Goal: Information Seeking & Learning: Check status

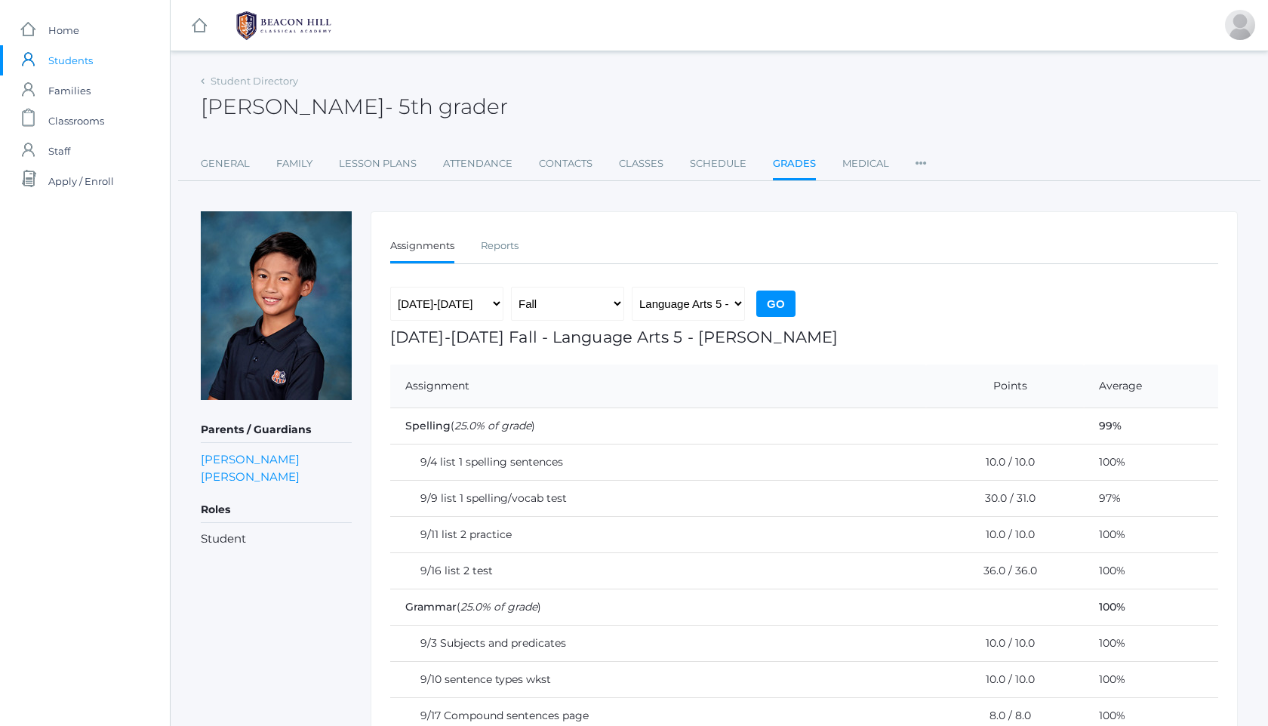
scroll to position [336, 0]
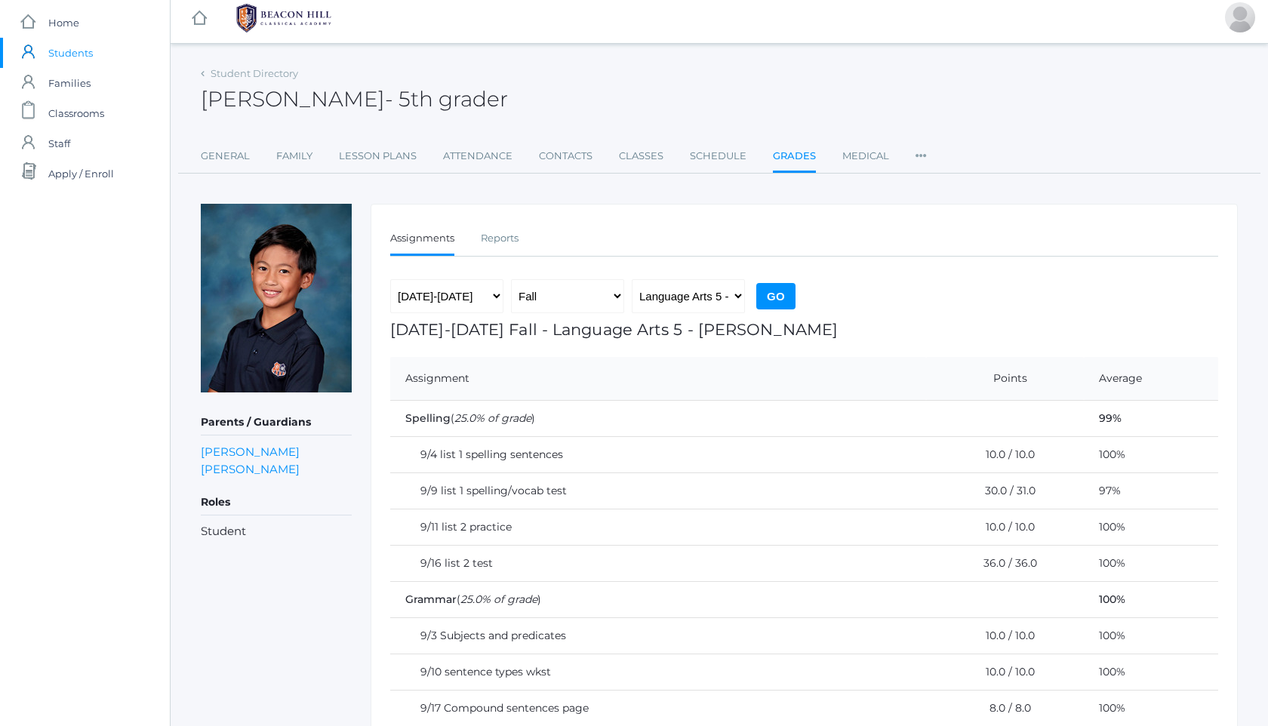
scroll to position [4, 0]
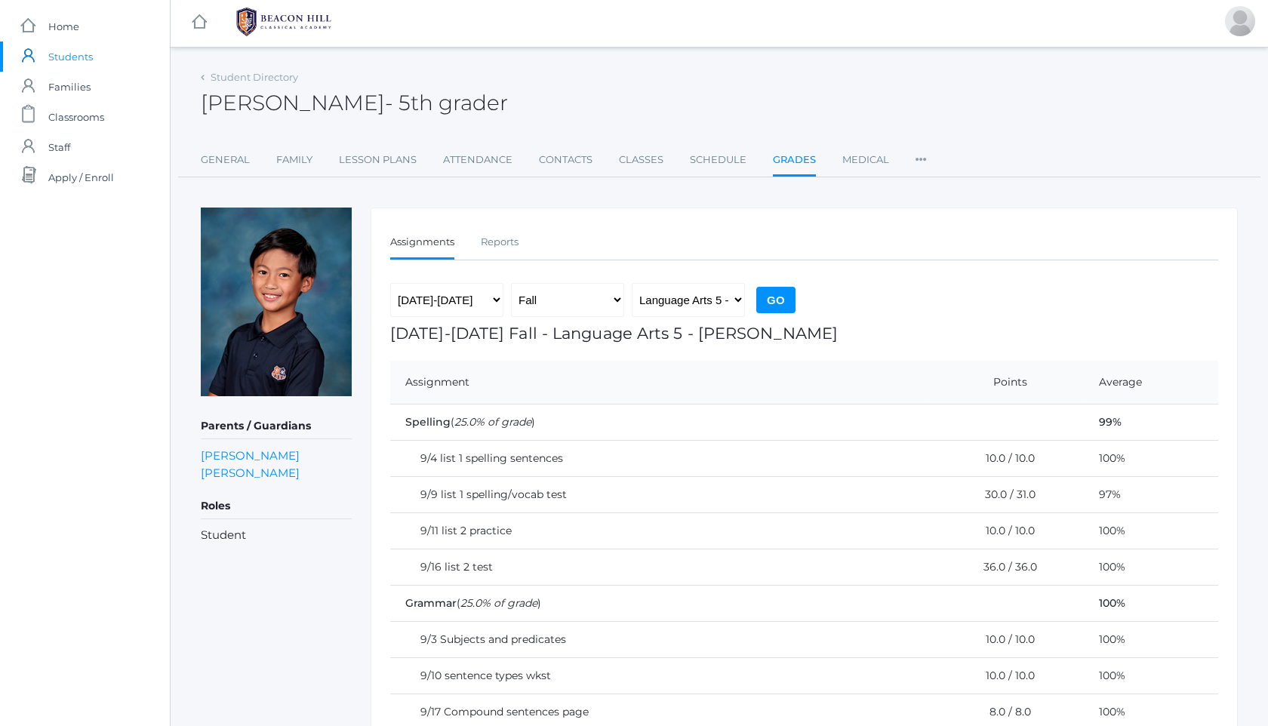
click at [309, 17] on img at bounding box center [283, 22] width 113 height 38
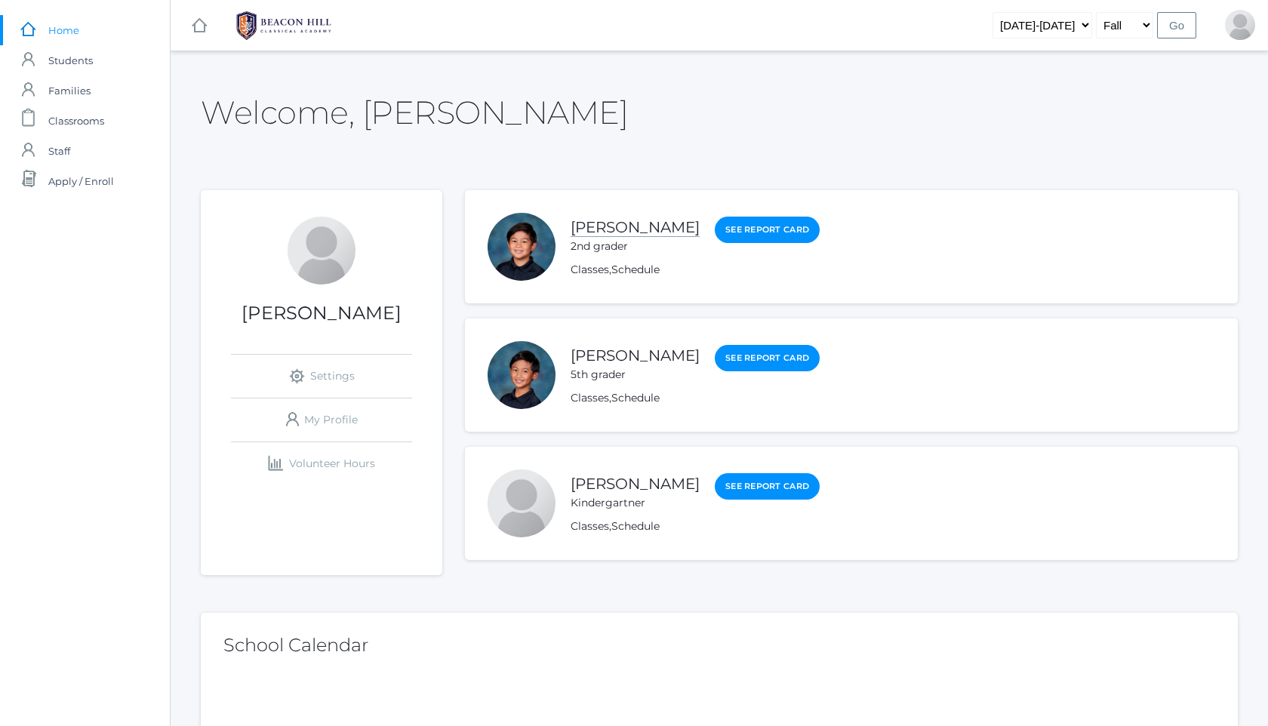
click at [628, 222] on link "[PERSON_NAME]" at bounding box center [635, 227] width 129 height 19
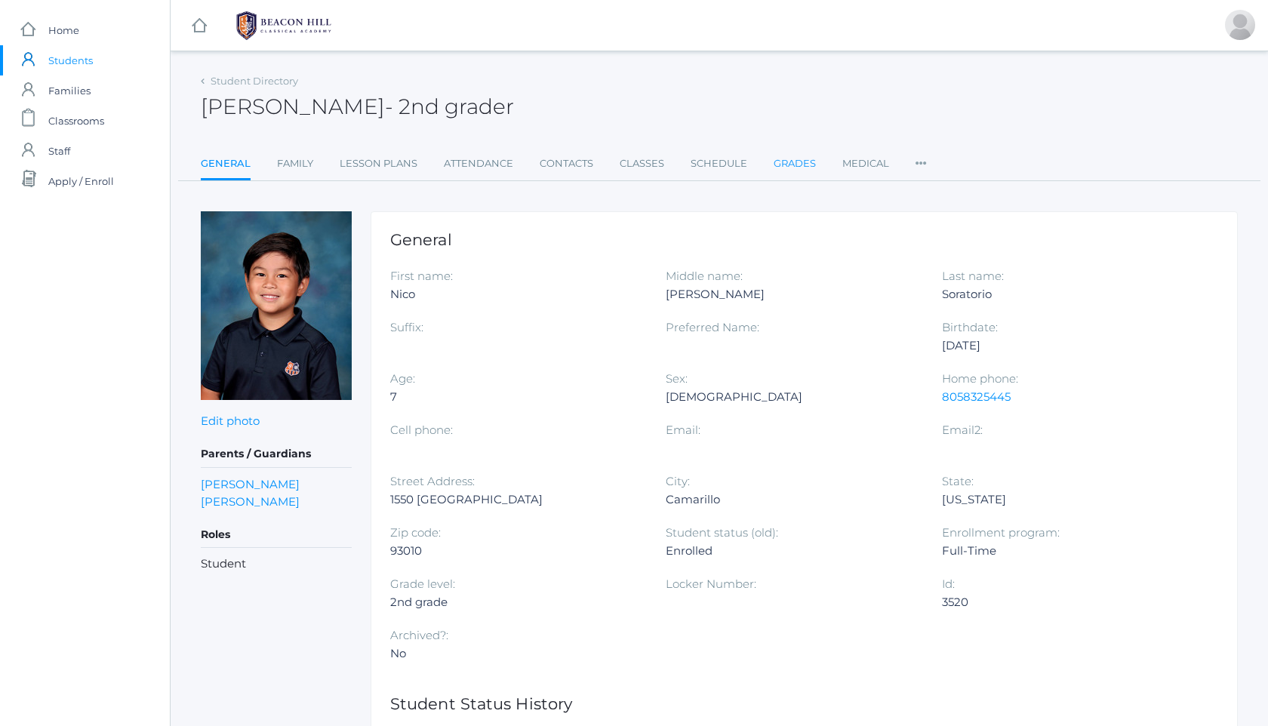
click at [788, 161] on link "Grades" at bounding box center [795, 164] width 42 height 30
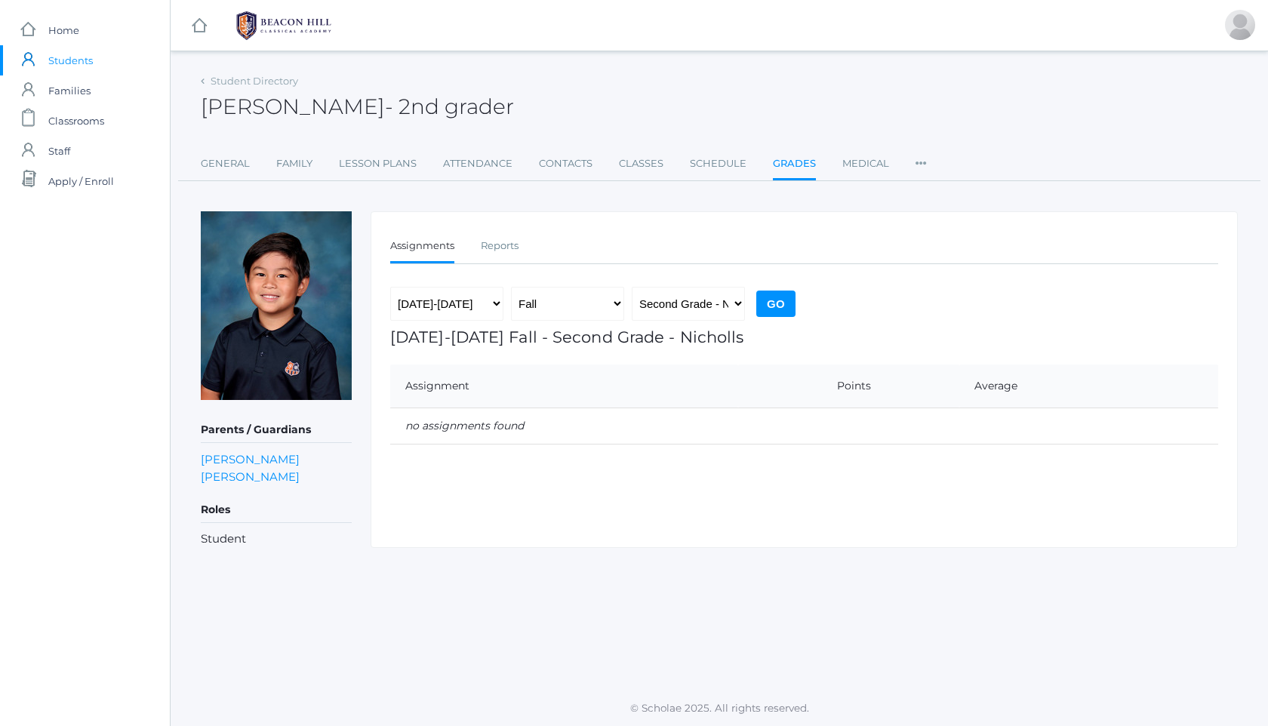
click at [314, 11] on img at bounding box center [283, 26] width 113 height 38
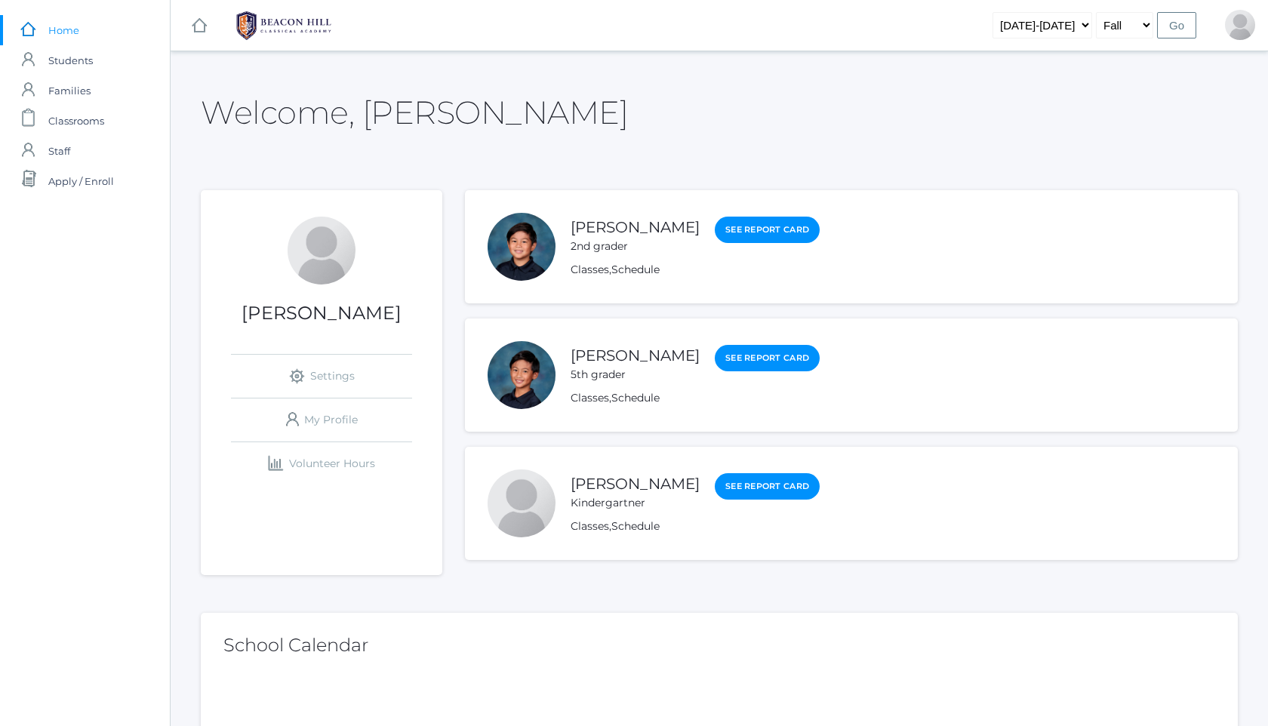
click at [66, 35] on span "Home" at bounding box center [63, 30] width 31 height 30
click at [278, 20] on img at bounding box center [283, 26] width 113 height 38
click at [63, 35] on span "Home" at bounding box center [63, 30] width 31 height 30
